Goal: Information Seeking & Learning: Learn about a topic

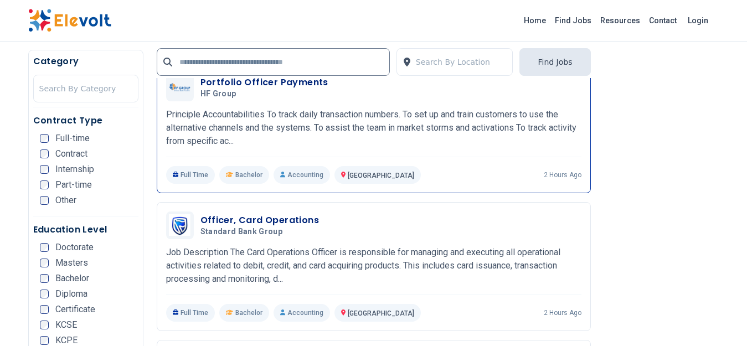
scroll to position [2049, 0]
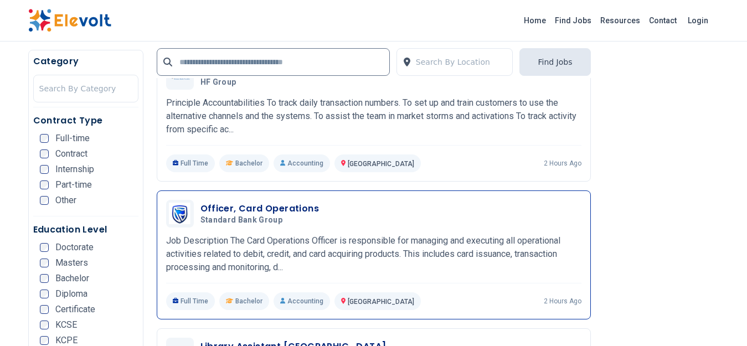
click at [275, 239] on p "Job Description The Card Operations Officer is responsible for managing and exe…" at bounding box center [373, 254] width 415 height 40
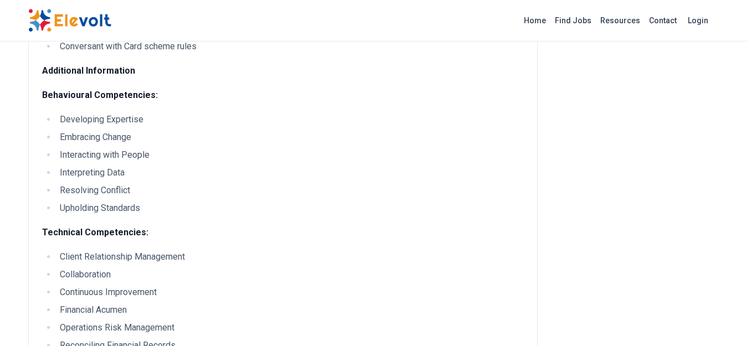
scroll to position [443, 0]
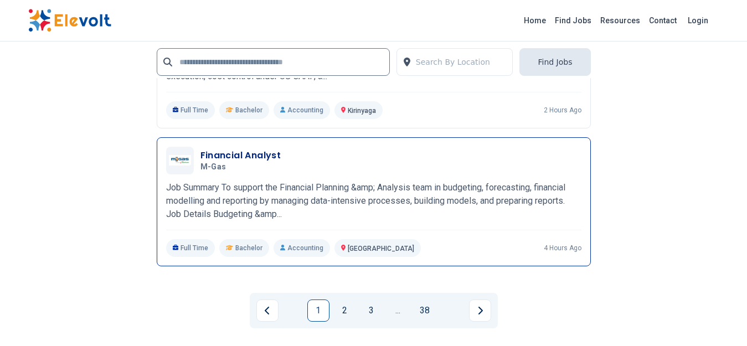
scroll to position [2548, 0]
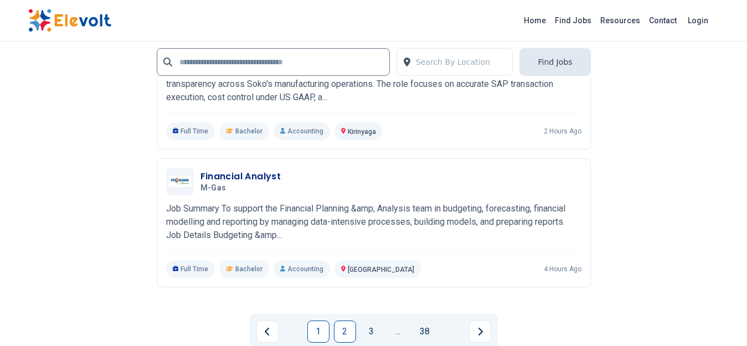
click at [346, 336] on link "2" at bounding box center [345, 332] width 22 height 22
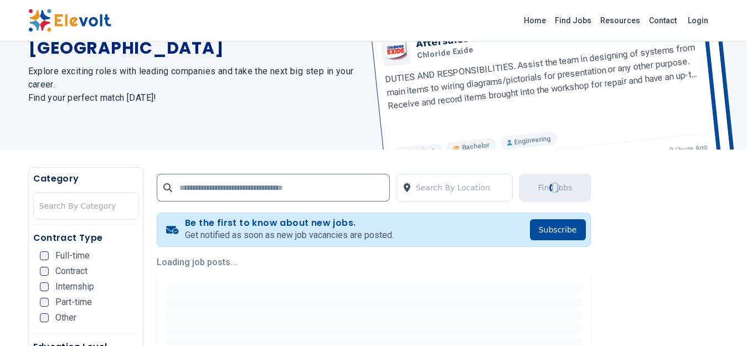
scroll to position [0, 0]
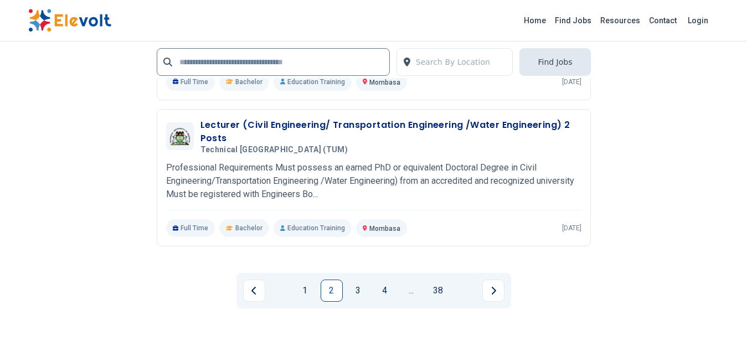
scroll to position [2824, 0]
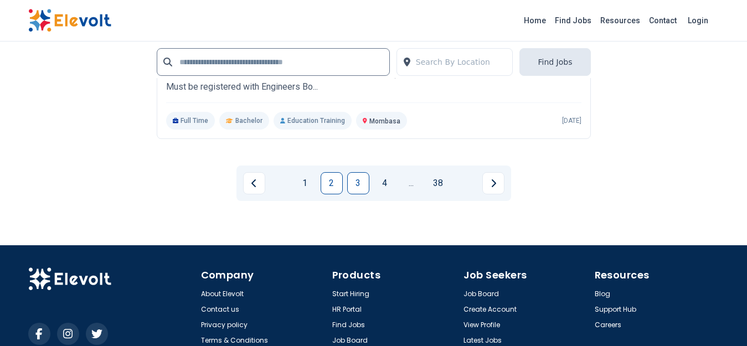
click at [356, 188] on link "3" at bounding box center [358, 183] width 22 height 22
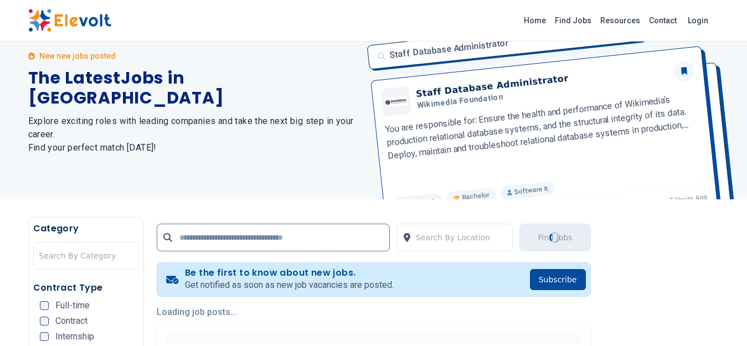
scroll to position [0, 0]
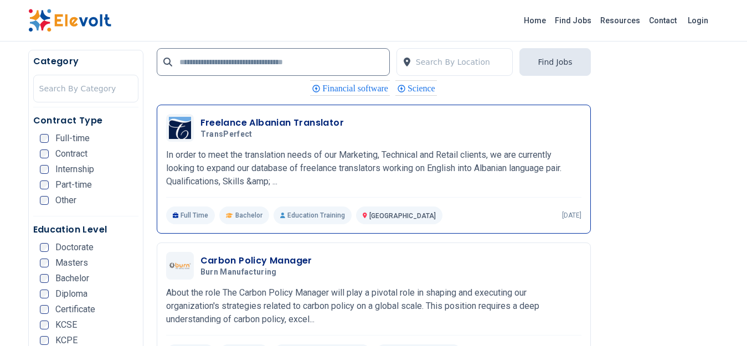
scroll to position [941, 0]
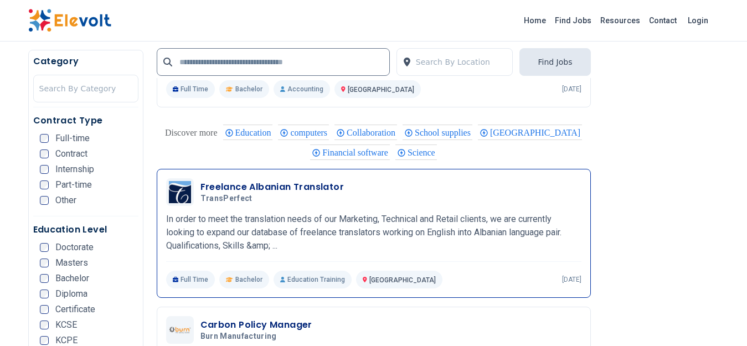
click at [288, 229] on p "In order to meet the translation needs of our Marketing, Technical and Retail c…" at bounding box center [373, 233] width 415 height 40
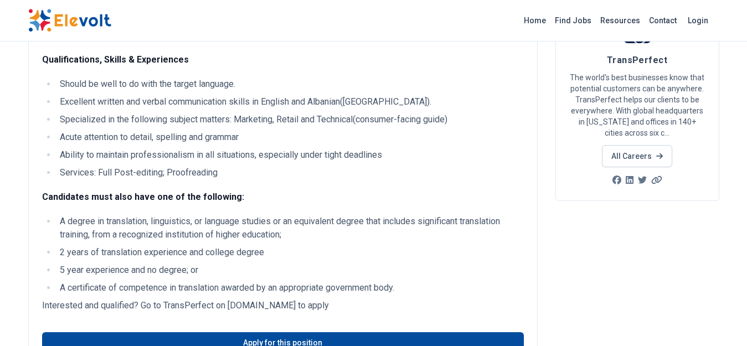
scroll to position [111, 0]
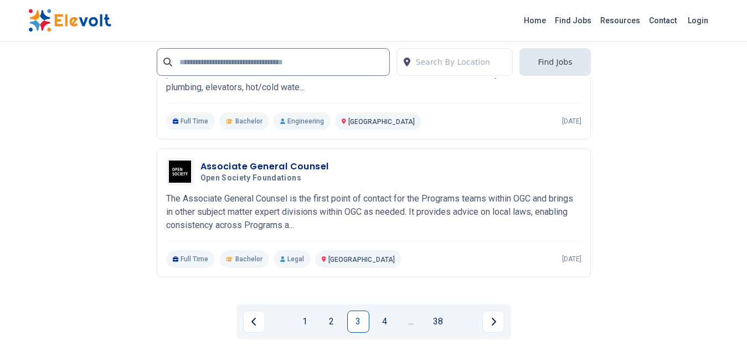
scroll to position [2381, 0]
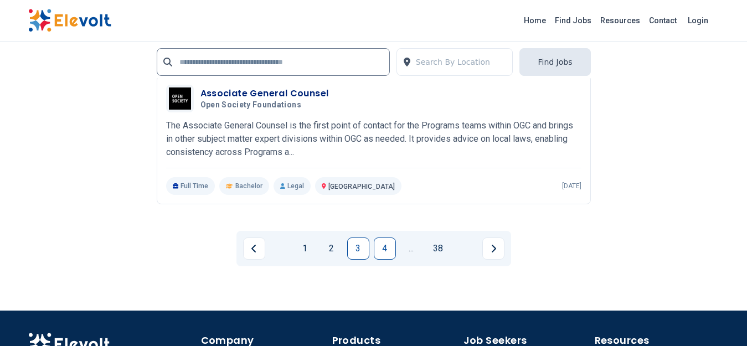
click at [385, 248] on link "4" at bounding box center [385, 249] width 22 height 22
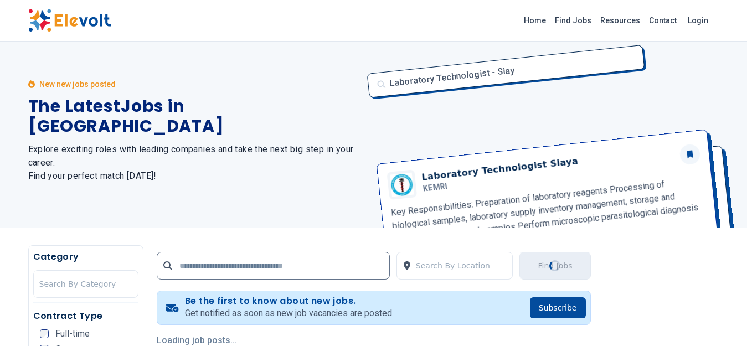
scroll to position [0, 0]
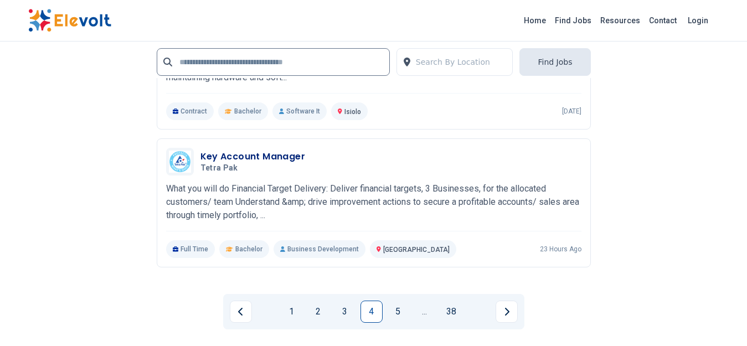
scroll to position [2492, 0]
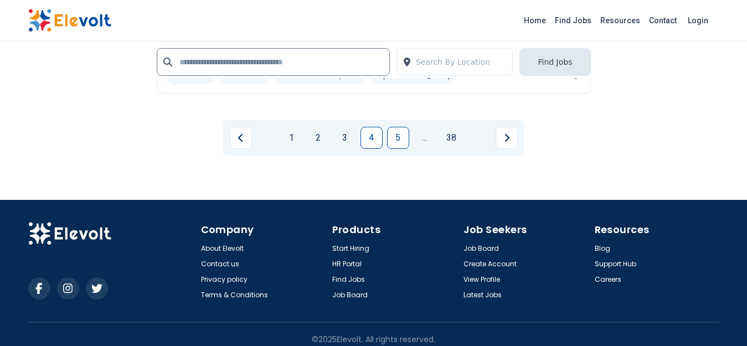
click at [394, 135] on link "5" at bounding box center [398, 138] width 22 height 22
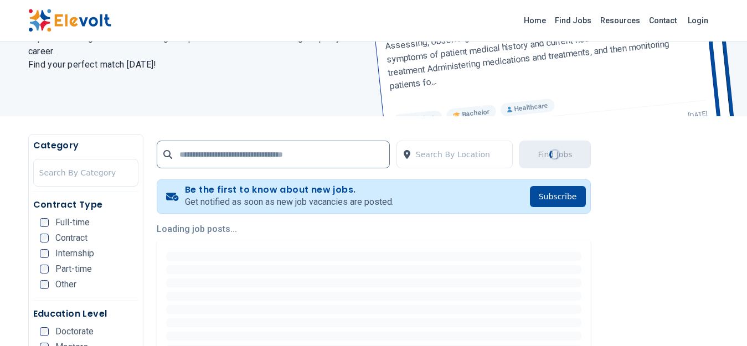
scroll to position [0, 0]
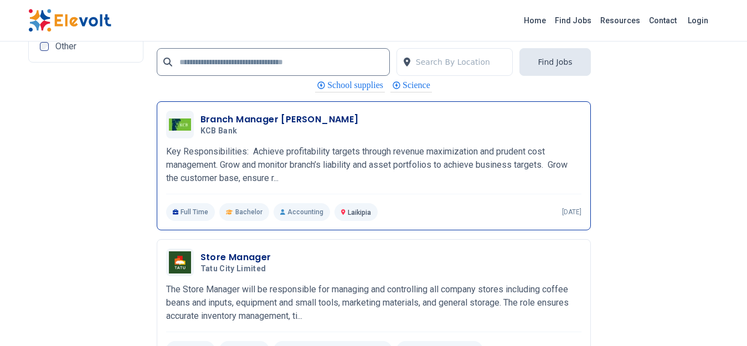
scroll to position [2215, 0]
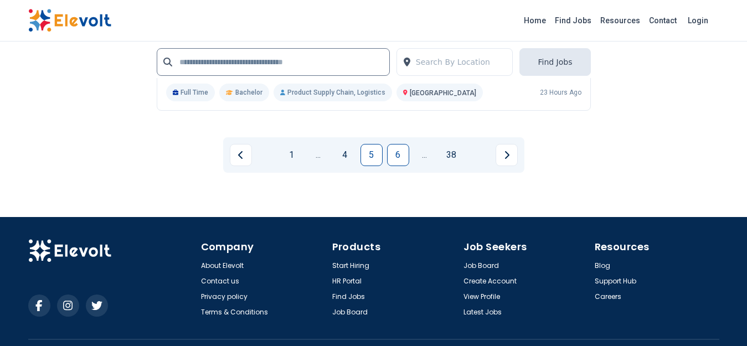
click at [395, 150] on link "6" at bounding box center [398, 155] width 22 height 22
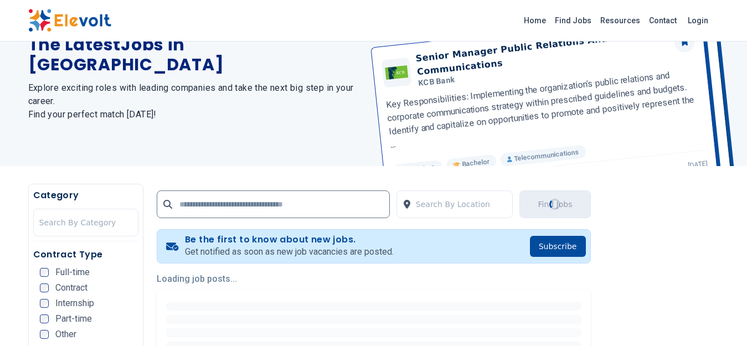
scroll to position [166, 0]
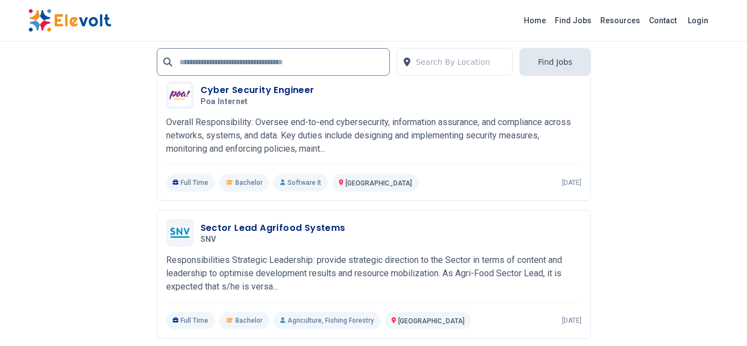
scroll to position [2381, 0]
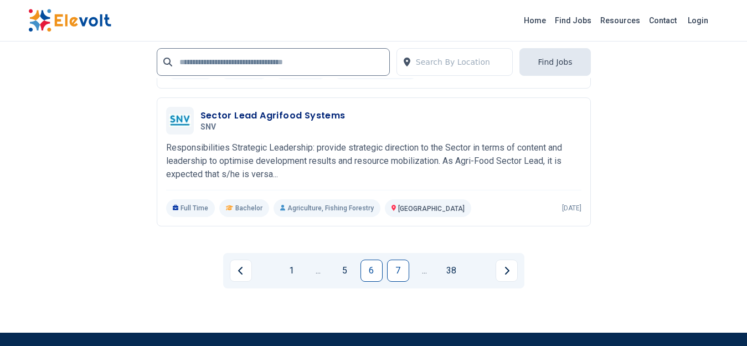
click at [397, 260] on link "7" at bounding box center [398, 271] width 22 height 22
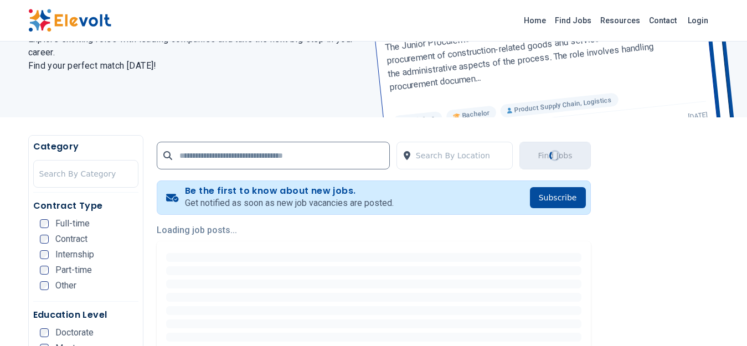
scroll to position [0, 0]
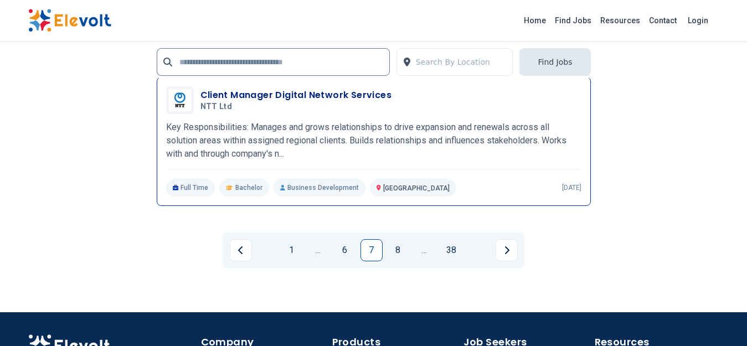
scroll to position [2381, 0]
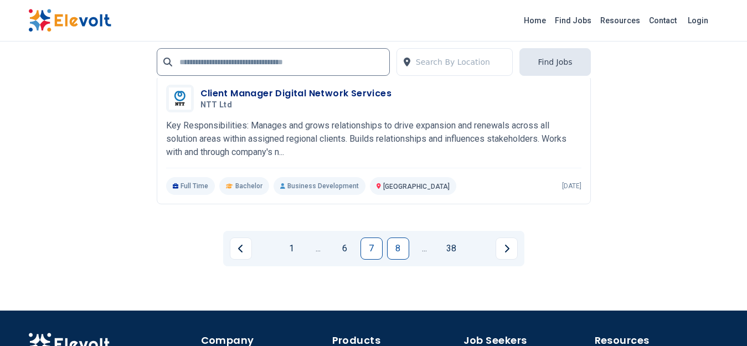
click at [398, 251] on link "8" at bounding box center [398, 249] width 22 height 22
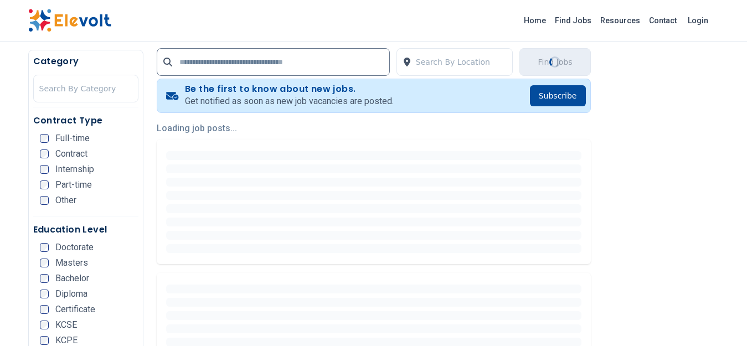
scroll to position [222, 0]
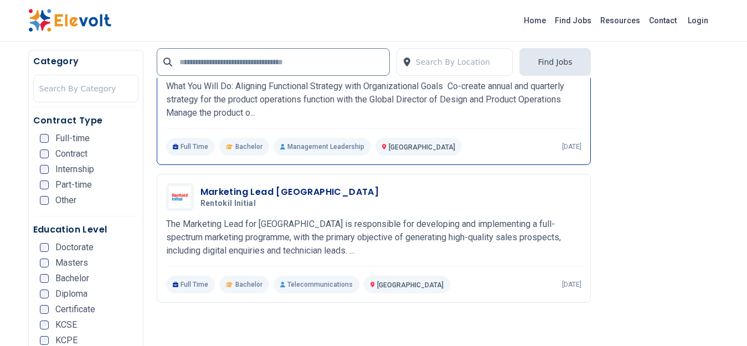
scroll to position [1994, 0]
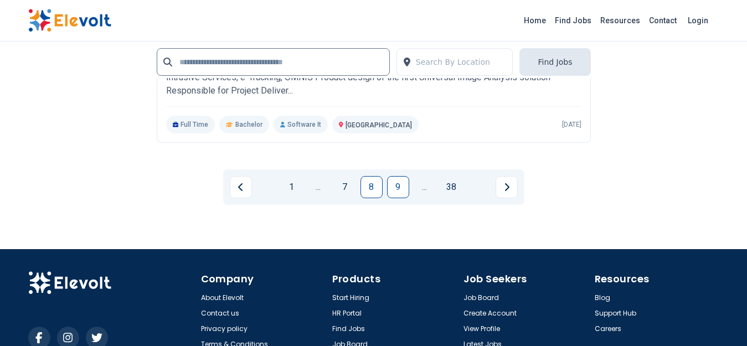
click at [399, 188] on link "9" at bounding box center [398, 187] width 22 height 22
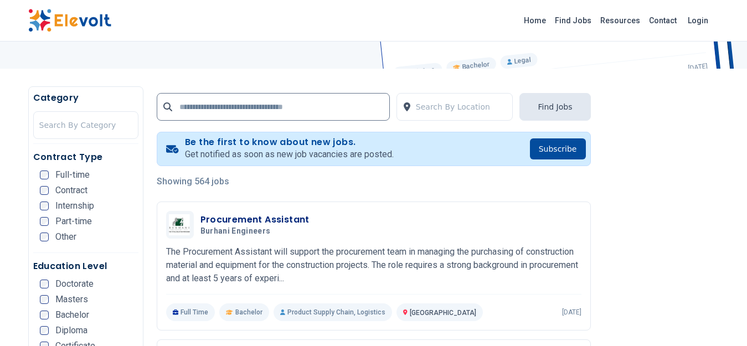
scroll to position [332, 0]
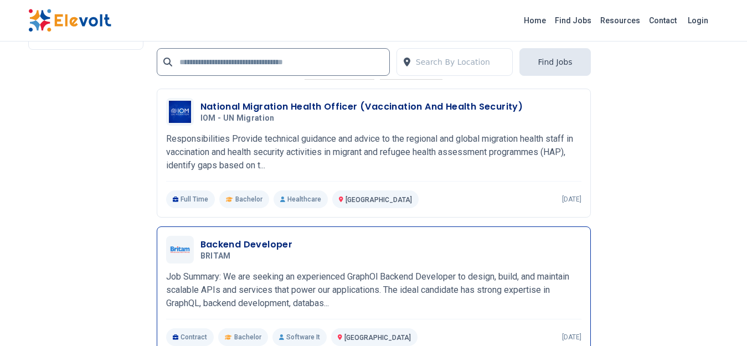
scroll to position [2215, 0]
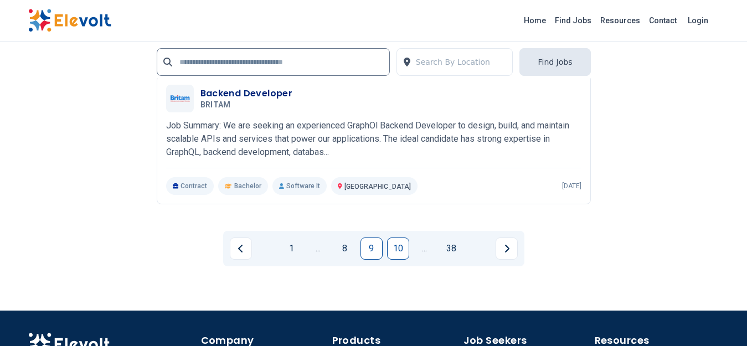
click at [397, 246] on link "10" at bounding box center [398, 249] width 22 height 22
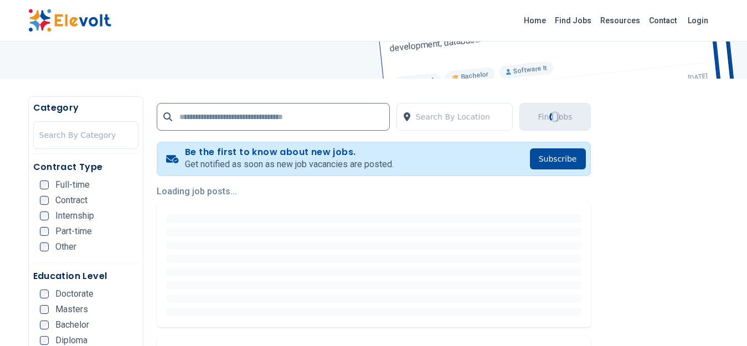
scroll to position [0, 0]
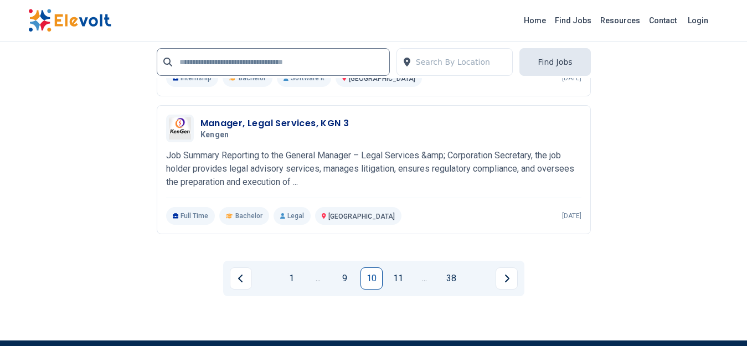
scroll to position [2381, 0]
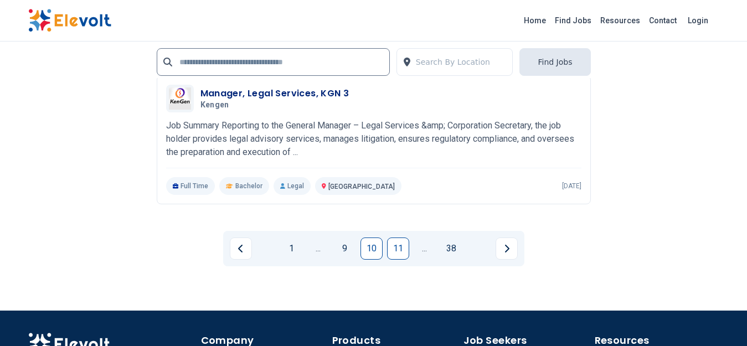
click at [403, 246] on link "11" at bounding box center [398, 249] width 22 height 22
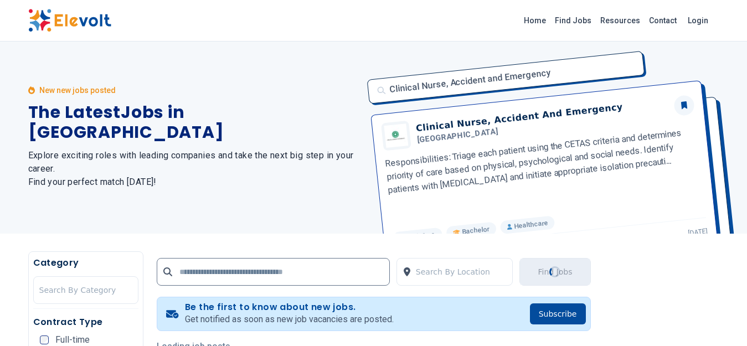
scroll to position [0, 0]
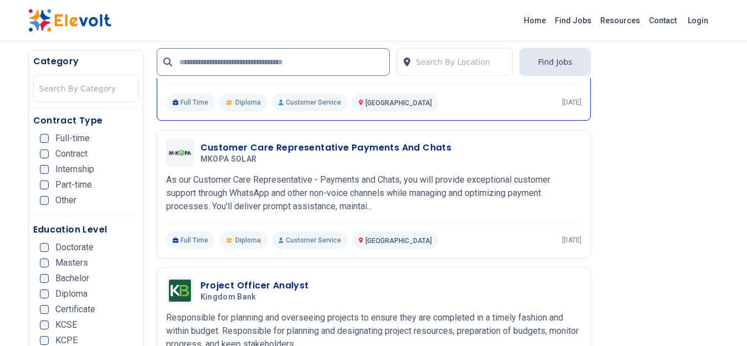
scroll to position [665, 0]
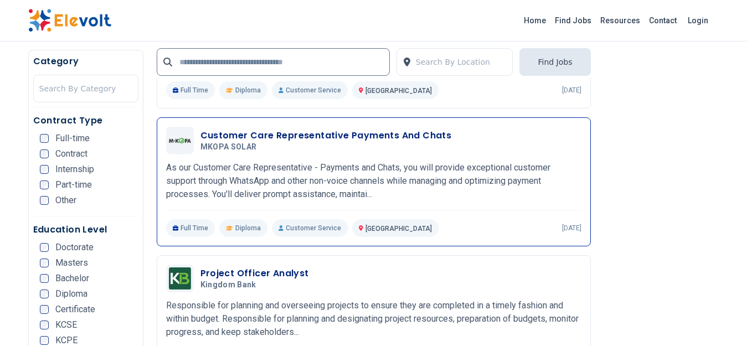
click at [306, 166] on p "As our Customer Care Representative - Payments and Chats, you will provide exce…" at bounding box center [373, 181] width 415 height 40
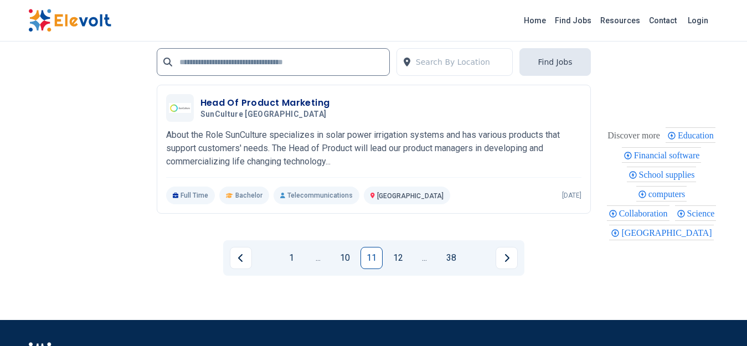
scroll to position [2437, 0]
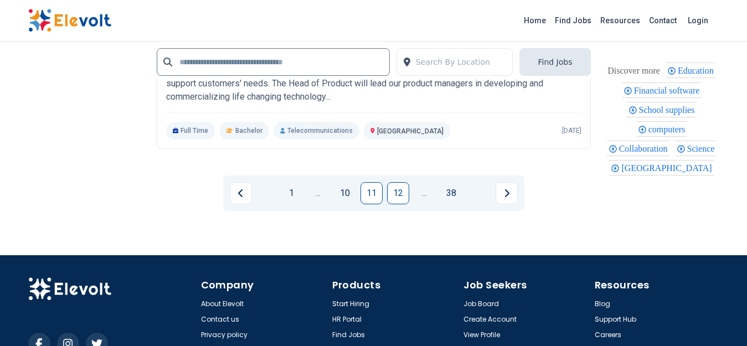
click at [403, 191] on link "12" at bounding box center [398, 193] width 22 height 22
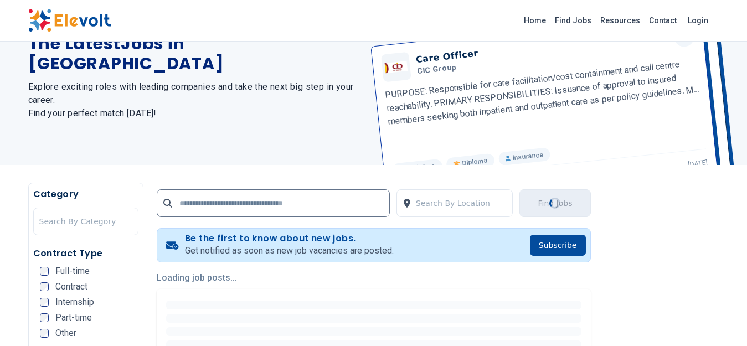
scroll to position [166, 0]
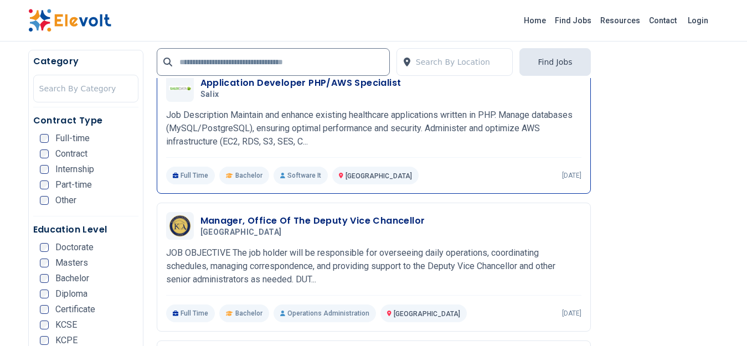
scroll to position [1329, 0]
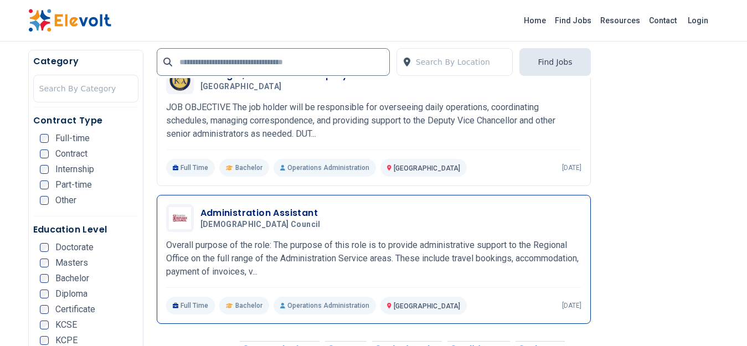
click at [287, 211] on h3 "Administration Assistant" at bounding box center [262, 213] width 125 height 13
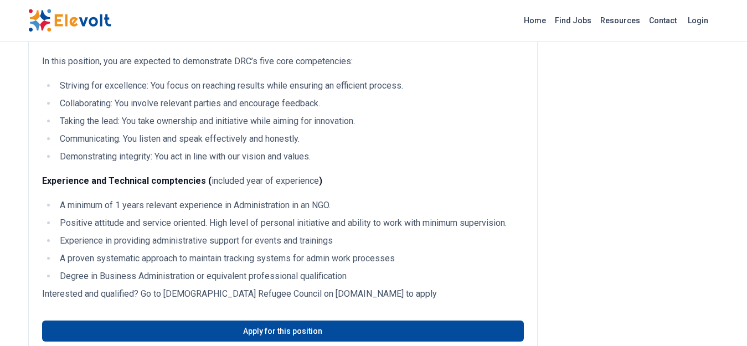
scroll to position [720, 0]
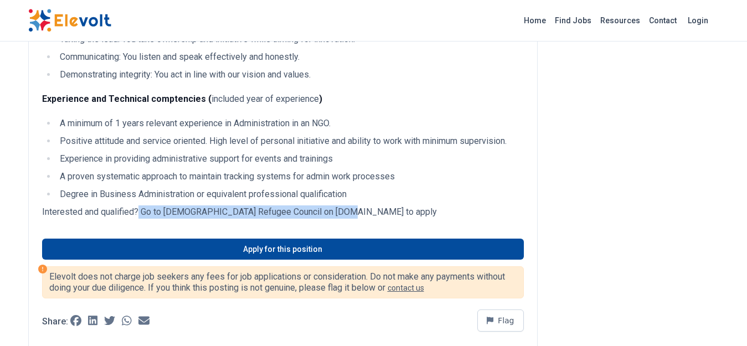
drag, startPoint x: 333, startPoint y: 210, endPoint x: 138, endPoint y: 211, distance: 194.4
type textarea "**********"
click at [138, 211] on p "Interested and qualified? Go to [DEMOGRAPHIC_DATA] Refugee Council on [DOMAIN_N…" at bounding box center [283, 211] width 482 height 13
copy p "Go to [DEMOGRAPHIC_DATA] Council on [DOMAIN_NAME] to apply"
